Goal: Check status: Check status

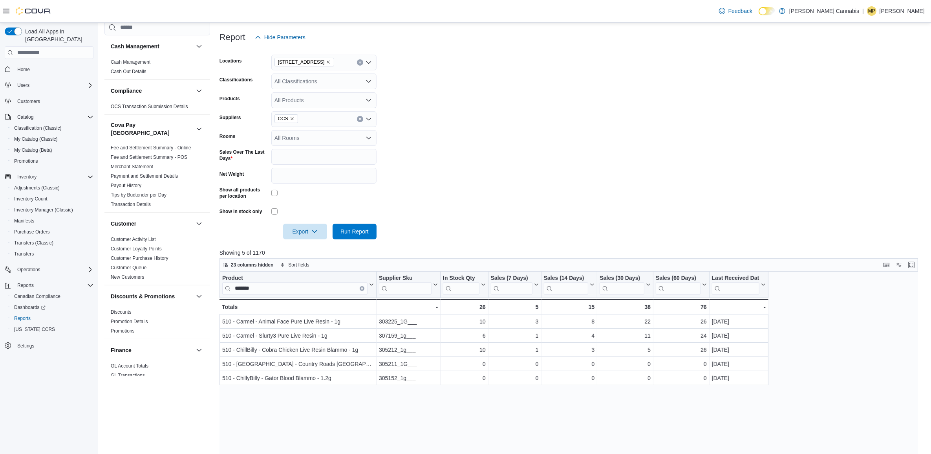
scroll to position [196, 0]
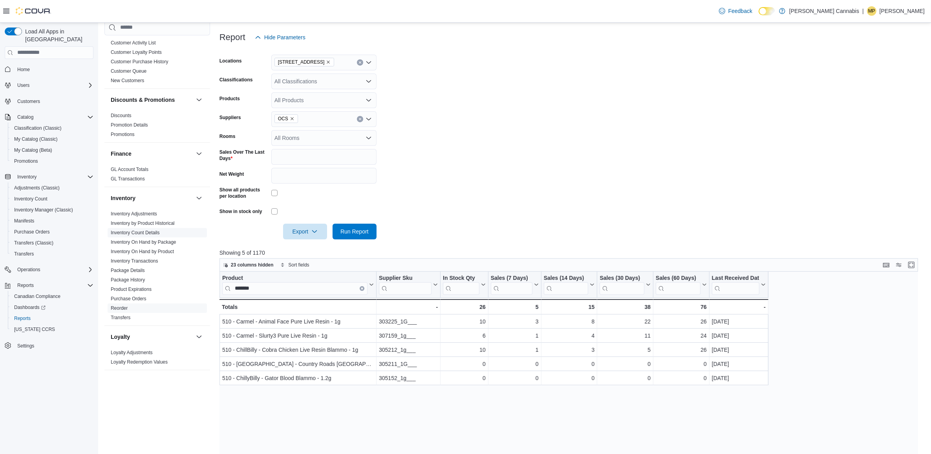
drag, startPoint x: 136, startPoint y: 275, endPoint x: 139, endPoint y: 270, distance: 6.8
click at [135, 277] on link "Package History" at bounding box center [128, 279] width 34 height 5
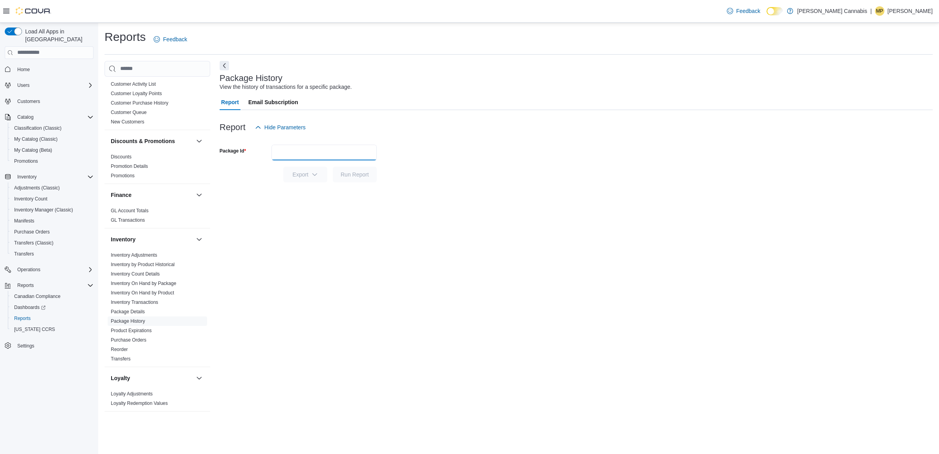
click at [287, 159] on input "Package Id" at bounding box center [323, 153] width 105 height 16
paste input "**********"
type input "**********"
click at [358, 161] on div at bounding box center [576, 163] width 713 height 6
click at [360, 172] on span "Run Report" at bounding box center [355, 174] width 28 height 8
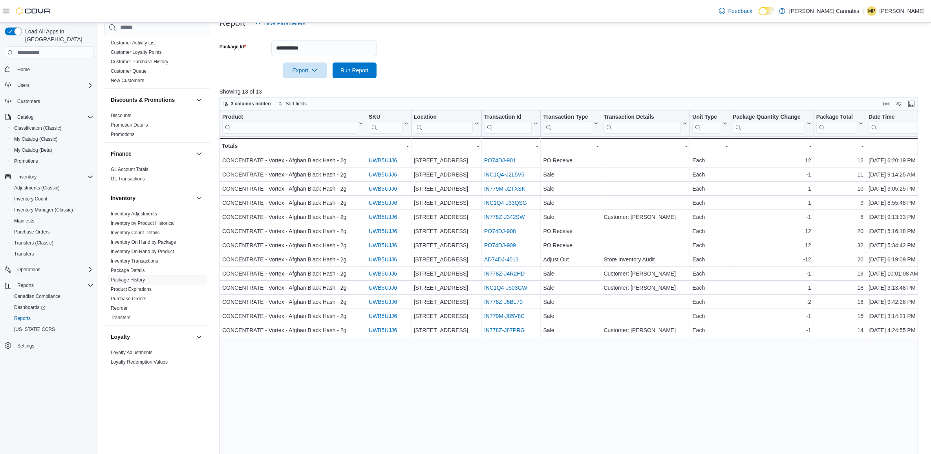
scroll to position [116, 0]
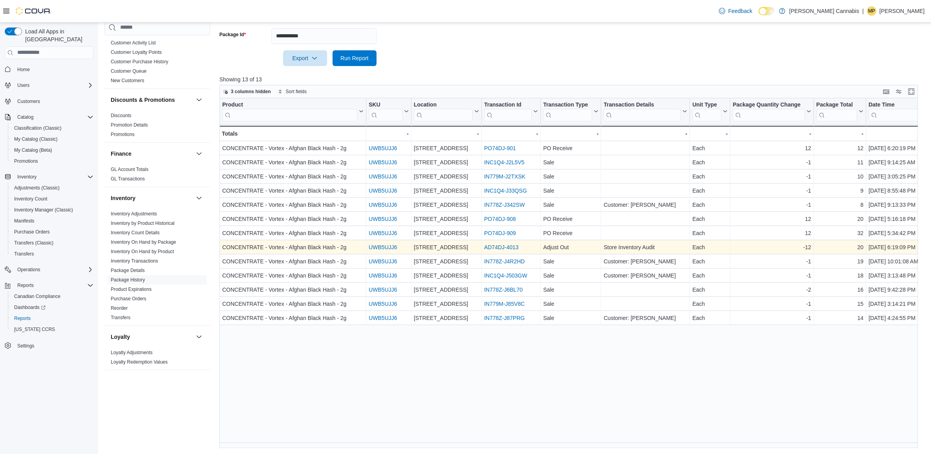
click at [507, 246] on link "AD74DJ-4013" at bounding box center [501, 247] width 35 height 6
click at [485, 247] on link "AD74DJ-4013" at bounding box center [501, 247] width 35 height 6
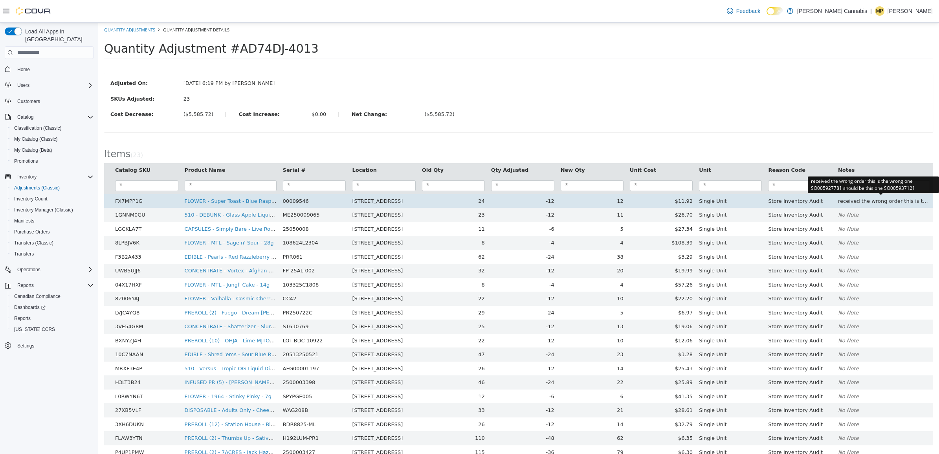
click at [868, 201] on td "received the wrong order this is the wrong one SO005927781 should be this one S…" at bounding box center [884, 201] width 98 height 14
click at [861, 198] on td "received the wrong order this is the wrong one SO005927781 should be this one S…" at bounding box center [884, 201] width 98 height 14
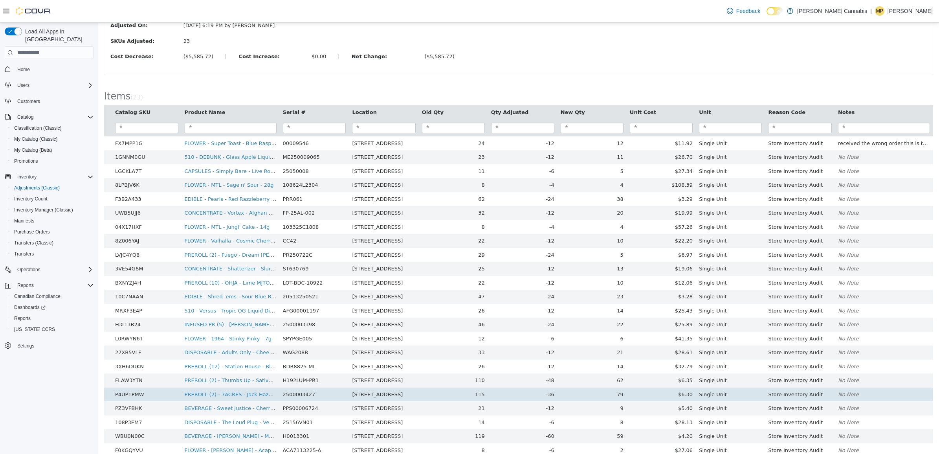
scroll to position [71, 0]
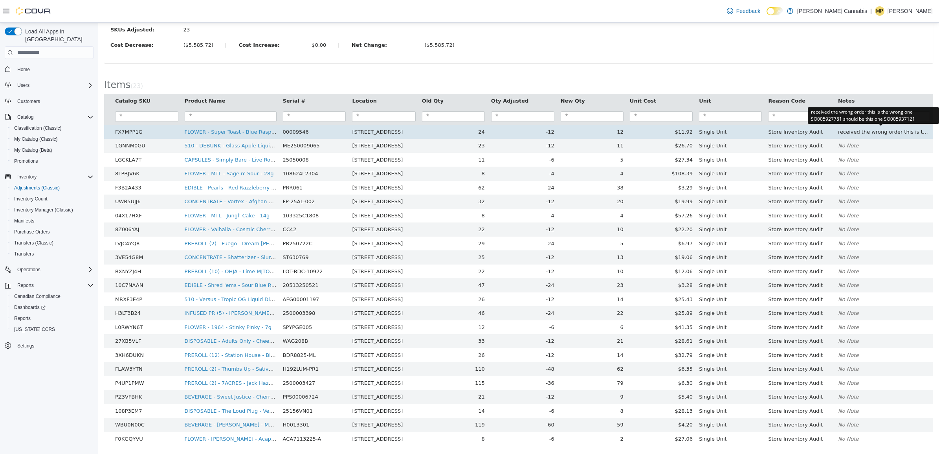
click at [885, 127] on td "received the wrong order this is the wrong one SO005927781 should be this one S…" at bounding box center [884, 132] width 98 height 14
drag, startPoint x: 867, startPoint y: 132, endPoint x: 915, endPoint y: 126, distance: 48.7
click at [915, 126] on td "received the wrong order this is the wrong one SO005927781 should be this one S…" at bounding box center [884, 132] width 98 height 14
click at [869, 128] on td "received the wrong order this is the wrong one SO005927781 should be this one S…" at bounding box center [884, 132] width 98 height 14
click at [869, 131] on td "received the wrong order this is the wrong one SO005927781 should be this one S…" at bounding box center [884, 132] width 98 height 14
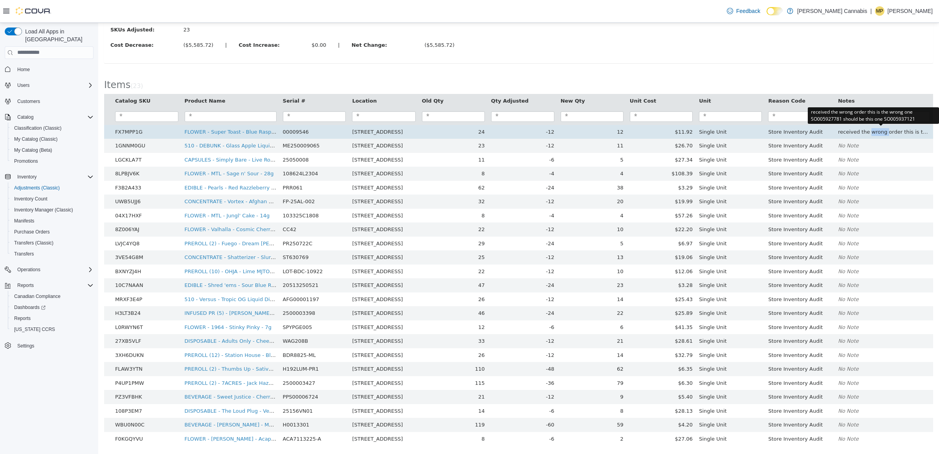
click at [869, 131] on td "received the wrong order this is the wrong one SO005927781 should be this one S…" at bounding box center [884, 132] width 98 height 14
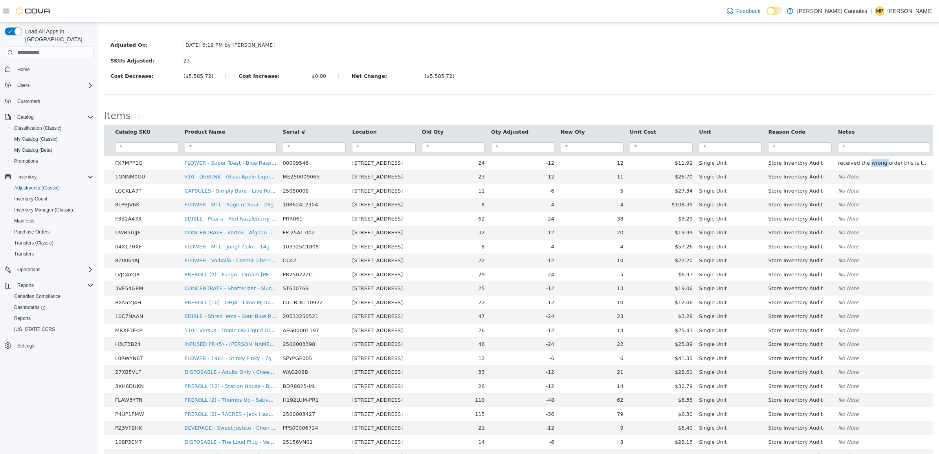
scroll to position [0, 0]
